Goal: Task Accomplishment & Management: Manage account settings

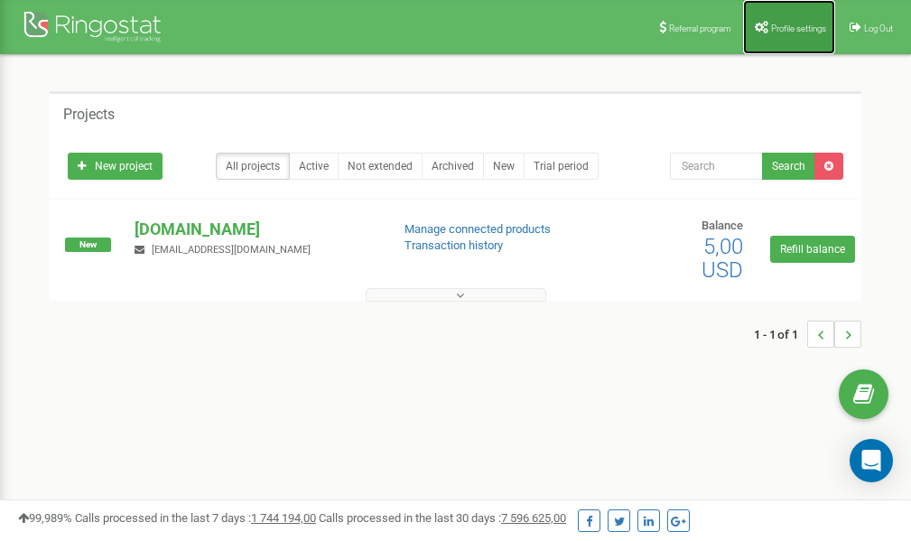
click at [792, 26] on span "Profile settings" at bounding box center [798, 28] width 55 height 10
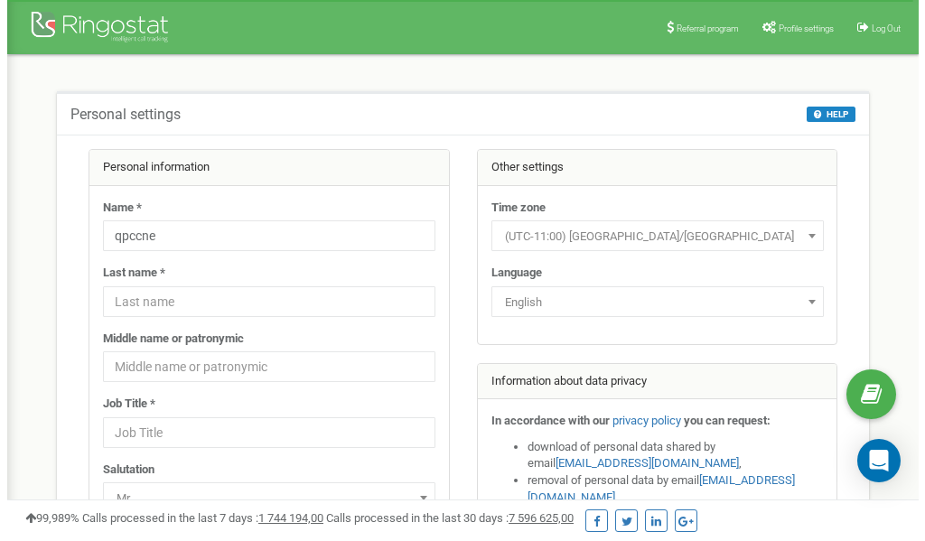
scroll to position [90, 0]
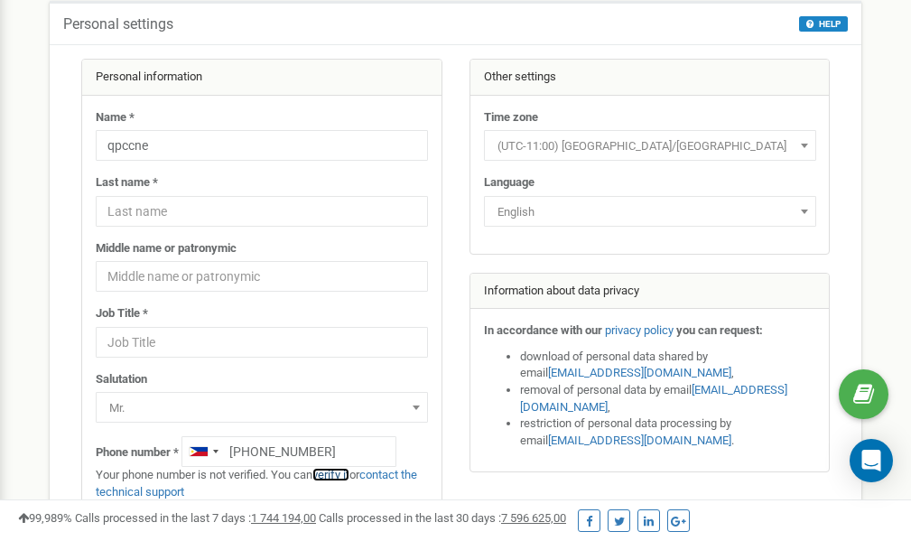
click at [339, 473] on link "verify it" at bounding box center [330, 475] width 37 height 14
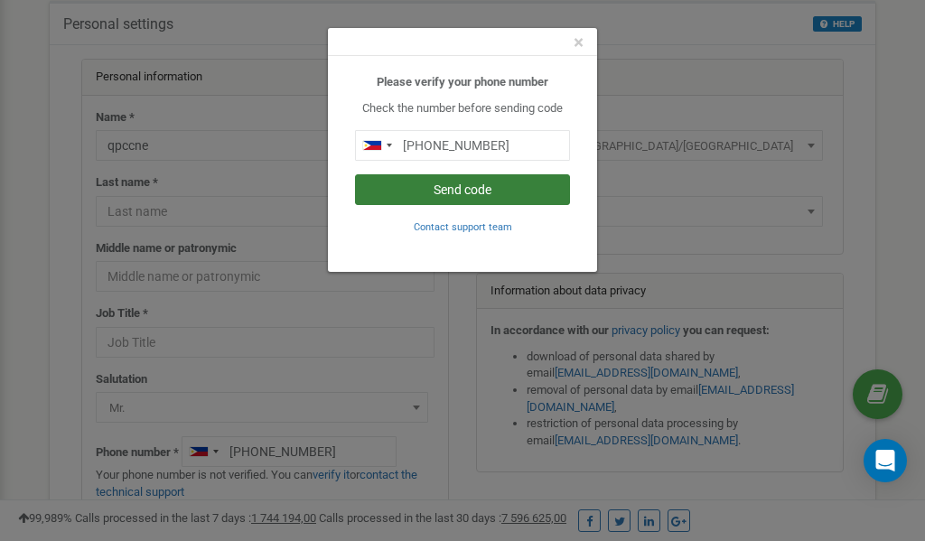
click at [477, 191] on button "Send code" at bounding box center [462, 189] width 215 height 31
